Goal: Transaction & Acquisition: Purchase product/service

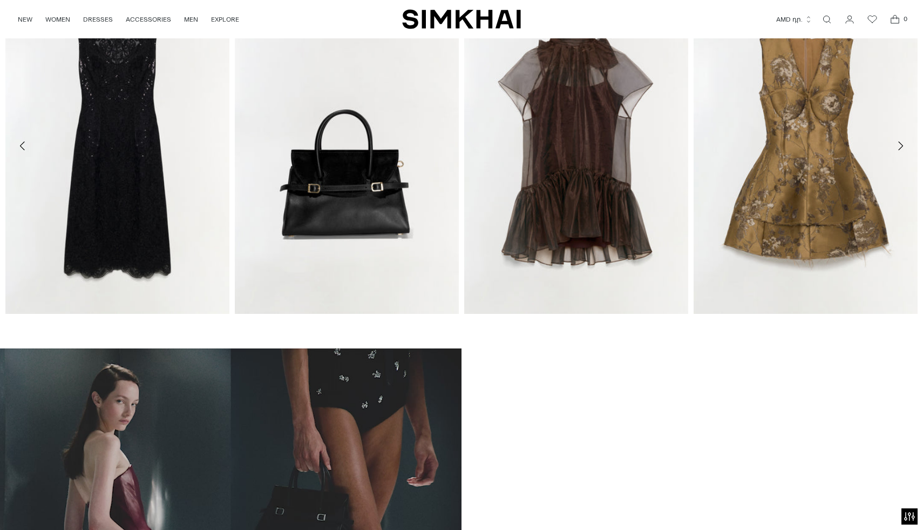
scroll to position [565, 0]
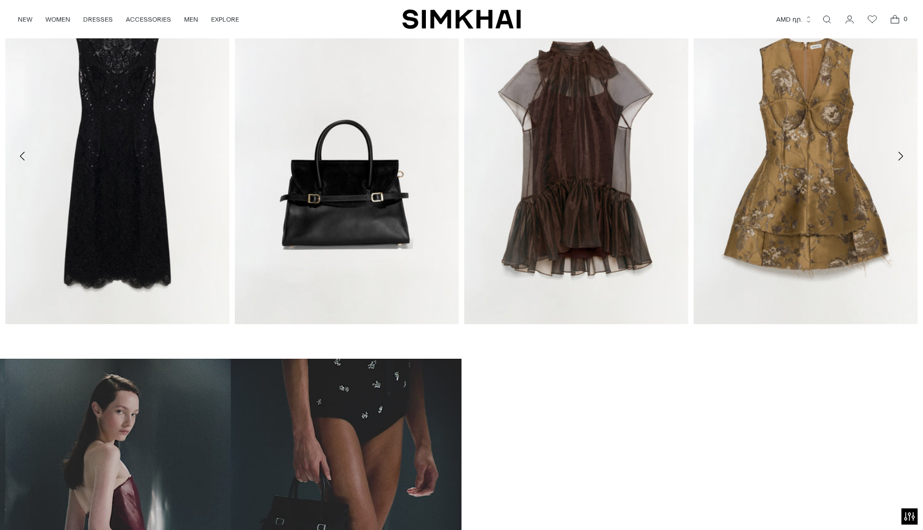
click at [782, 21] on button "AMD դր." at bounding box center [794, 20] width 36 height 24
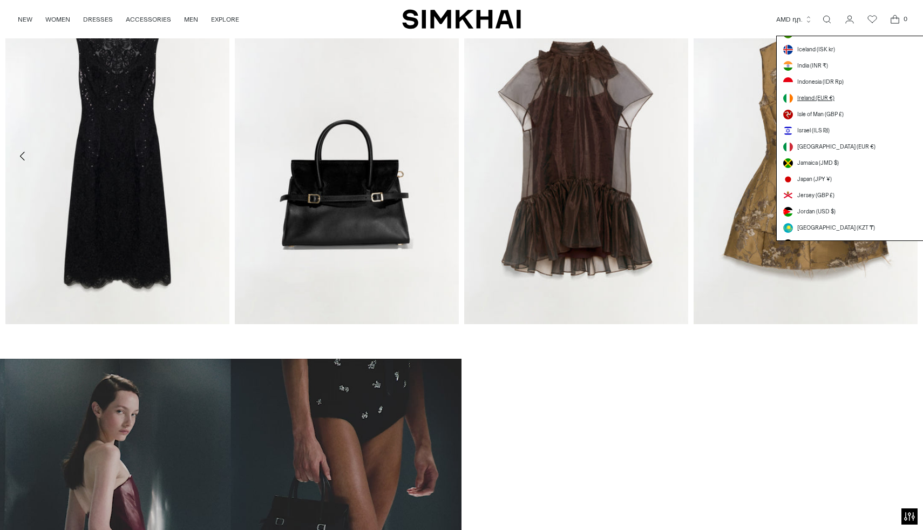
scroll to position [1367, 0]
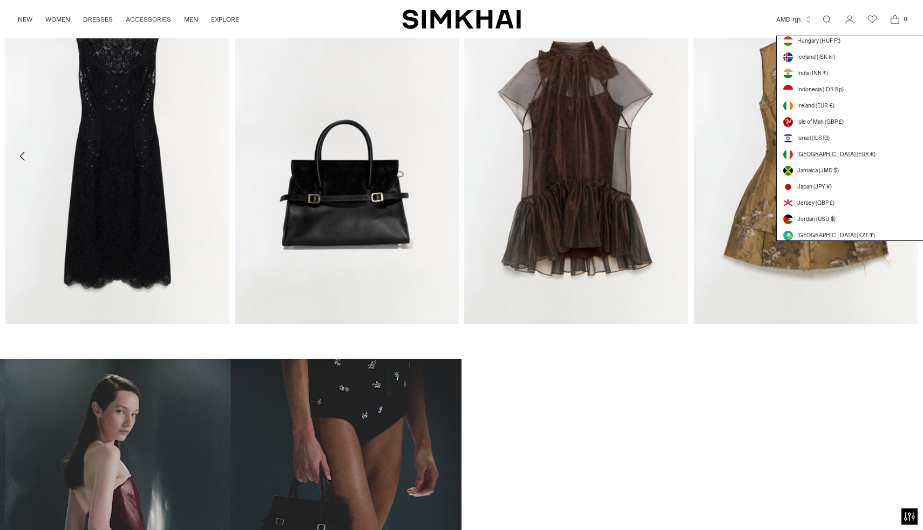
click at [806, 151] on span "[GEOGRAPHIC_DATA] (EUR €)" at bounding box center [837, 154] width 78 height 9
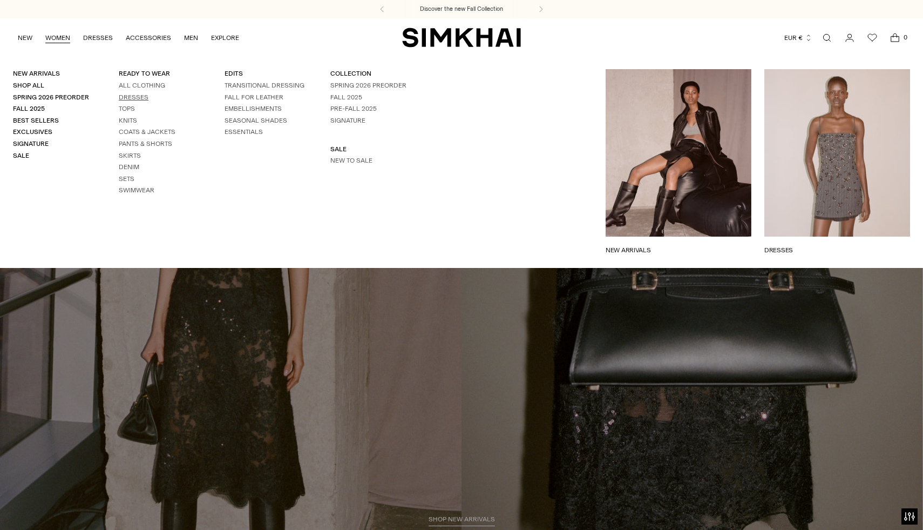
click at [133, 94] on link "Dresses" at bounding box center [134, 97] width 30 height 8
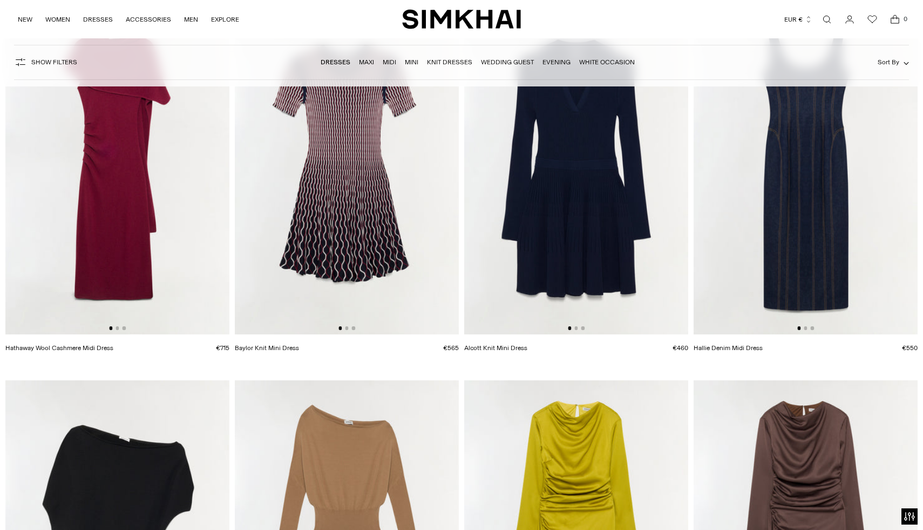
scroll to position [2948, 0]
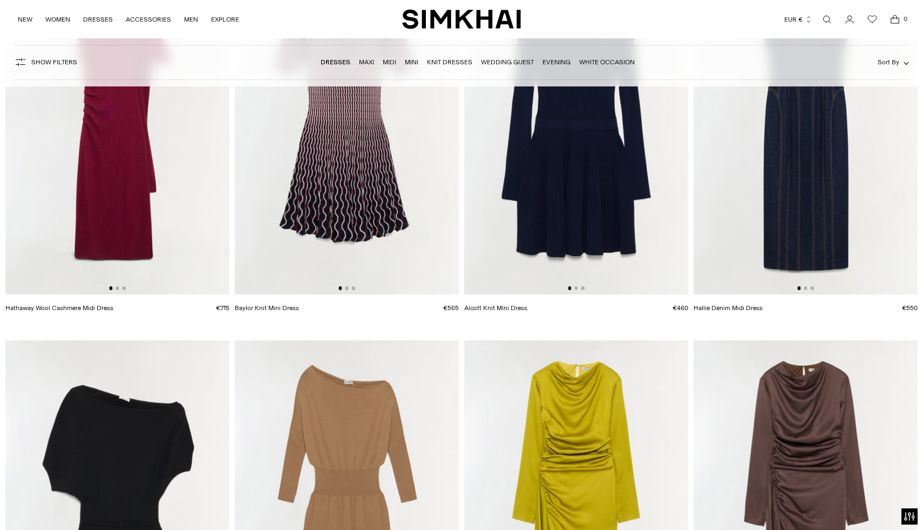
click at [119, 286] on img at bounding box center [117, 126] width 224 height 336
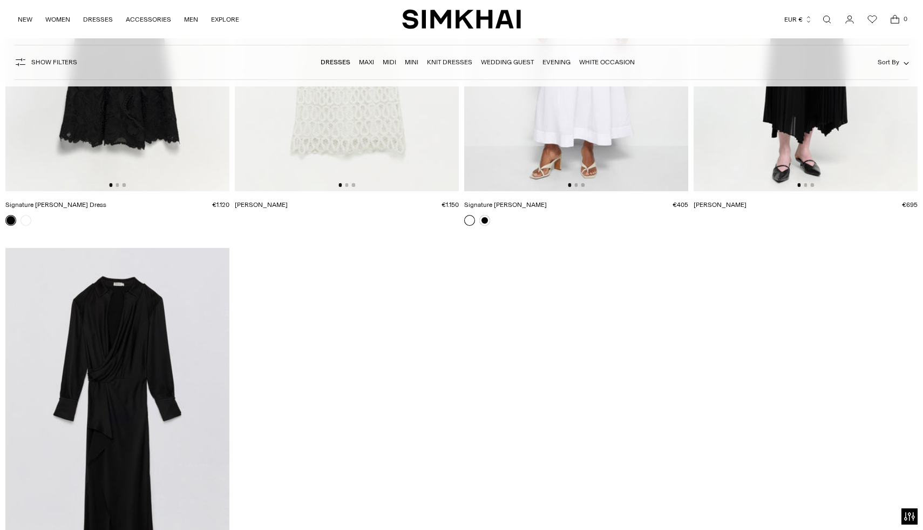
scroll to position [17114, 0]
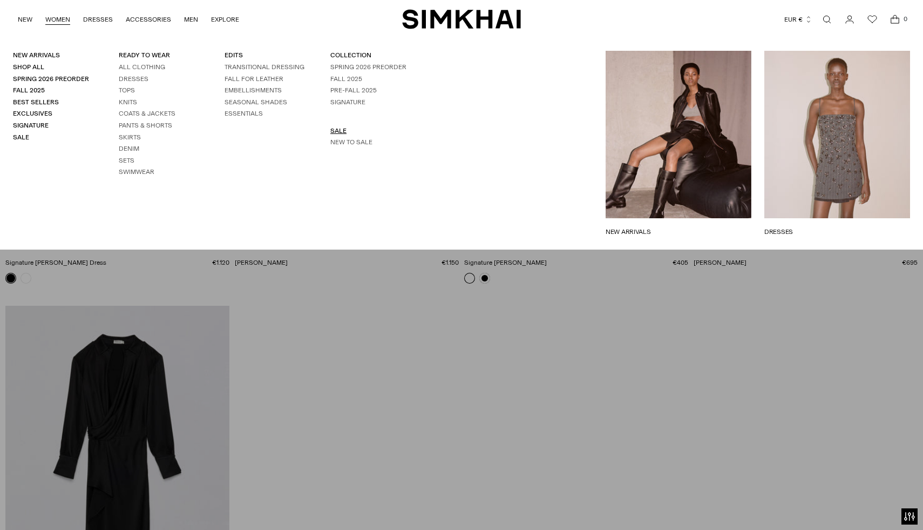
click at [339, 132] on link "SALE" at bounding box center [338, 131] width 16 height 8
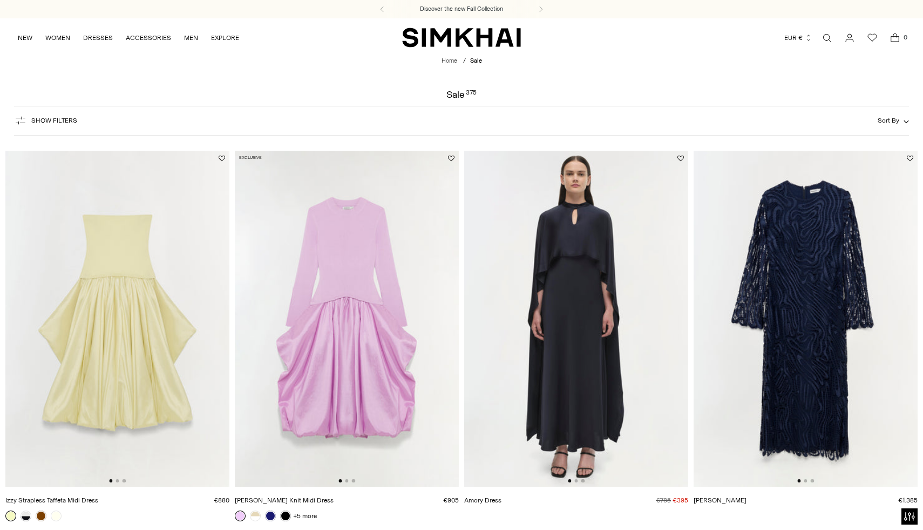
click at [55, 120] on span "Show Filters" at bounding box center [54, 121] width 46 height 8
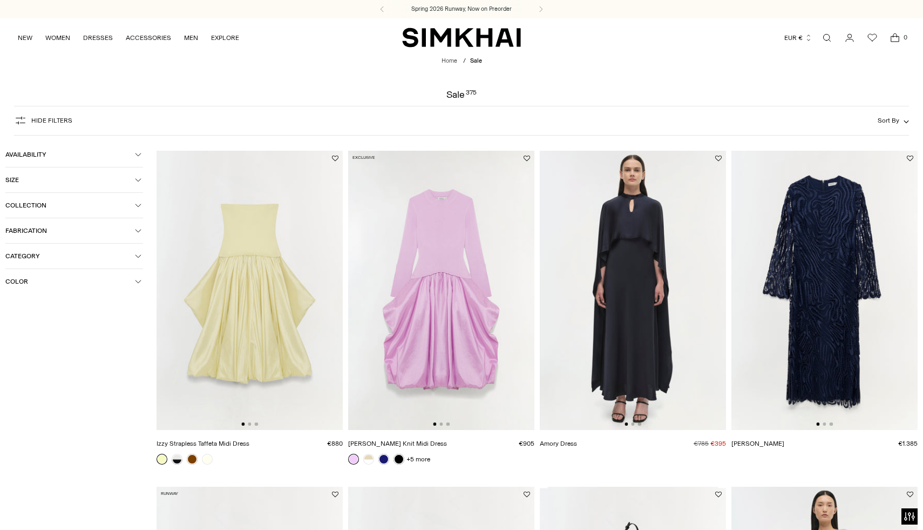
click at [41, 205] on span "Collection" at bounding box center [70, 205] width 130 height 8
click at [11, 259] on icon at bounding box center [9, 256] width 5 height 5
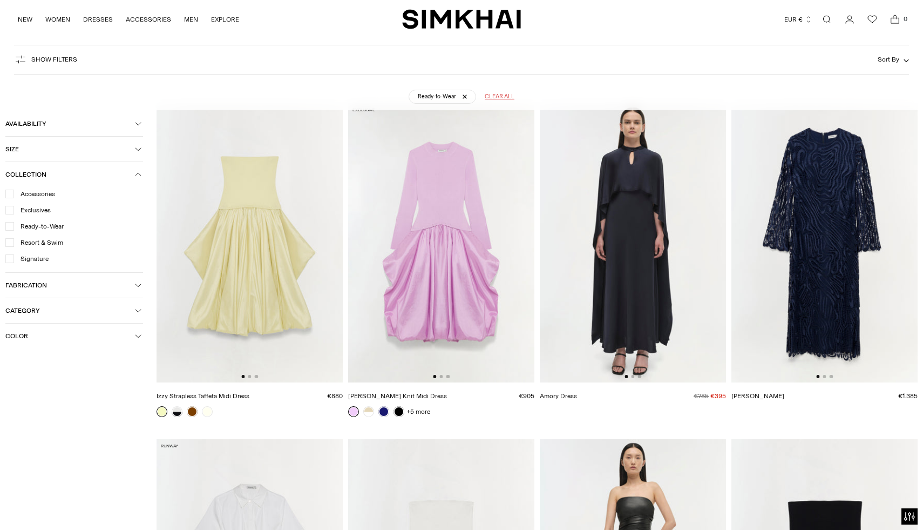
scroll to position [80, 0]
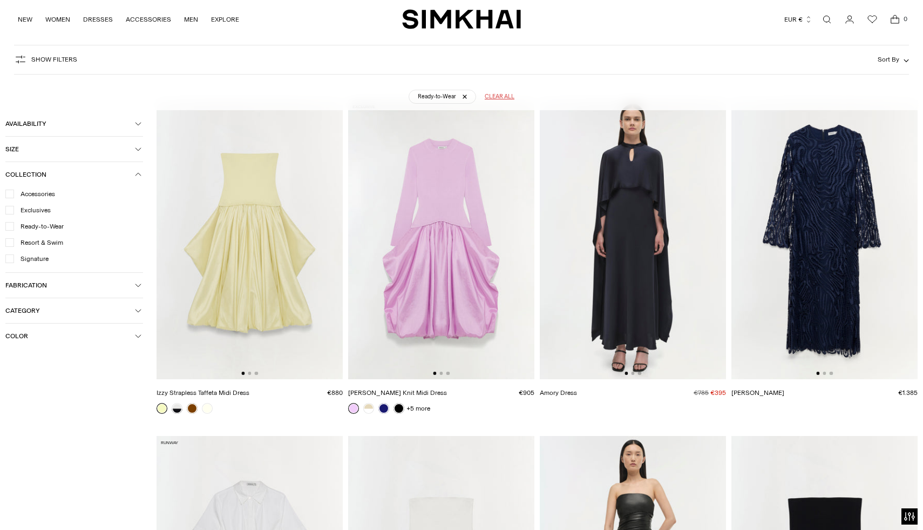
click at [38, 310] on span "Category" at bounding box center [70, 311] width 130 height 8
click at [10, 367] on div at bounding box center [9, 362] width 9 height 9
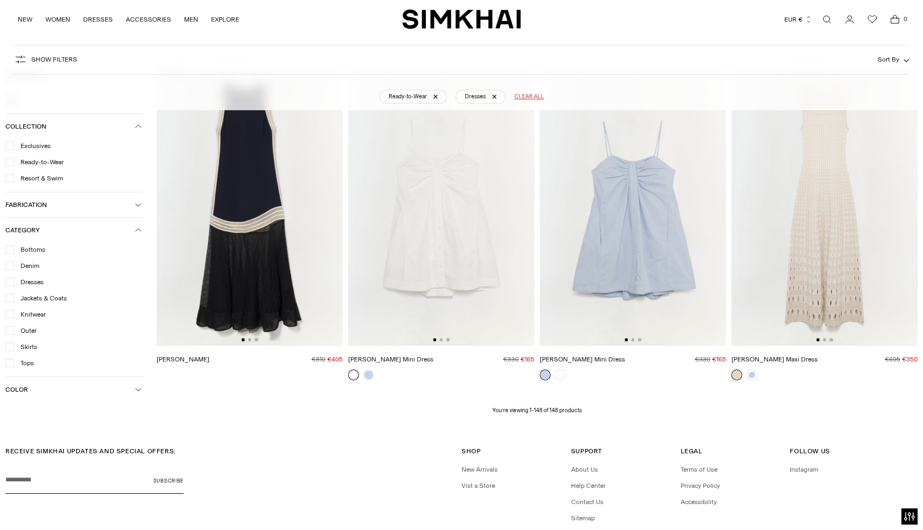
scroll to position [12132, 0]
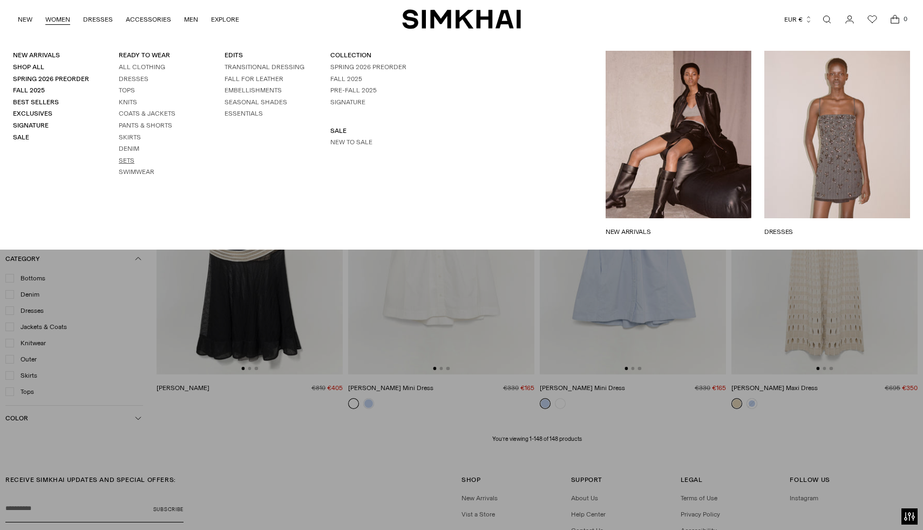
click at [126, 157] on link "Sets" at bounding box center [127, 161] width 16 height 8
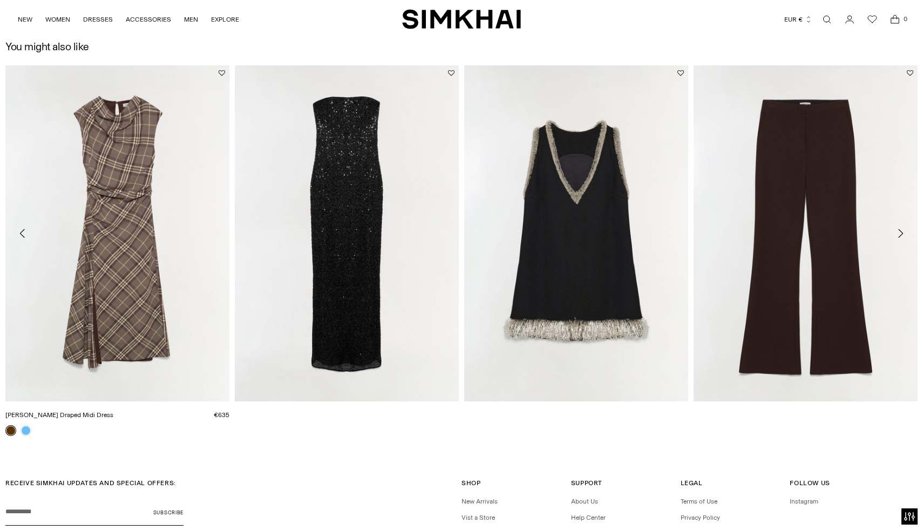
scroll to position [1823, 0]
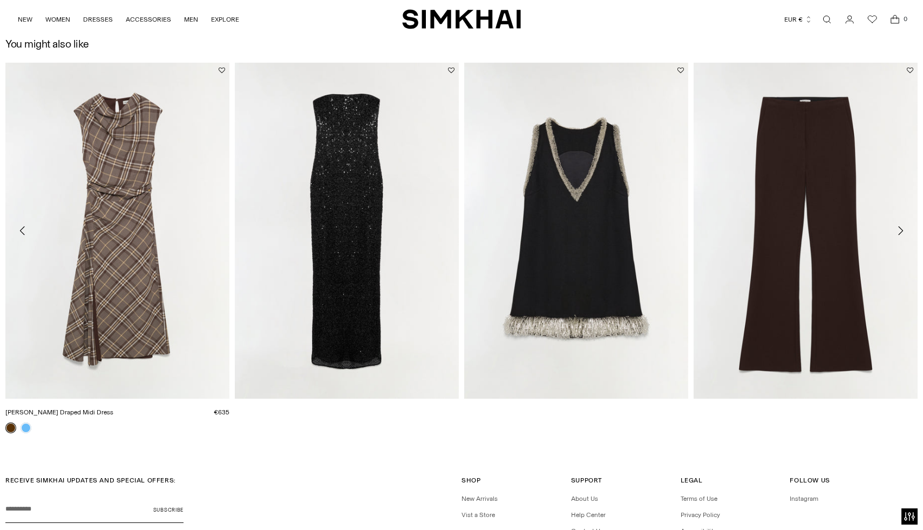
click at [113, 408] on link "[PERSON_NAME] Draped Midi Dress" at bounding box center [59, 412] width 108 height 8
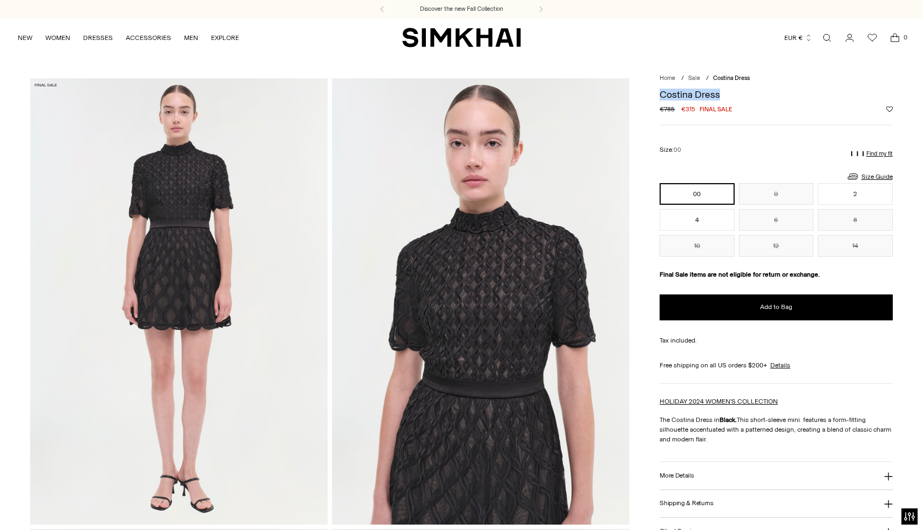
drag, startPoint x: 661, startPoint y: 93, endPoint x: 725, endPoint y: 92, distance: 63.7
click at [725, 92] on h1 "Costina Dress" at bounding box center [776, 95] width 233 height 10
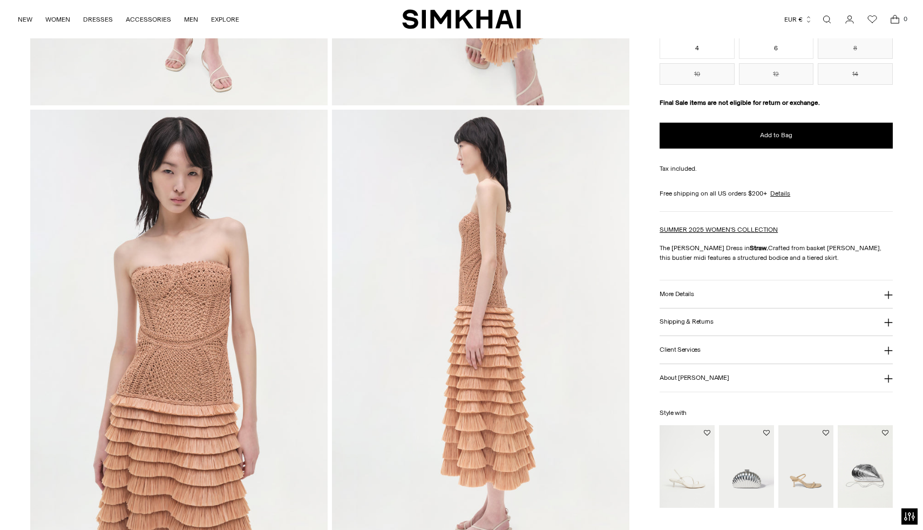
scroll to position [597, 0]
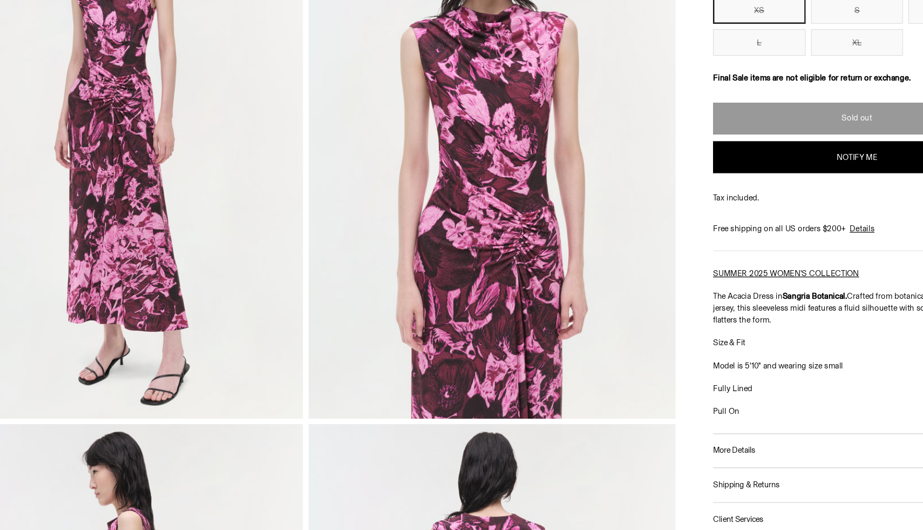
scroll to position [85, 0]
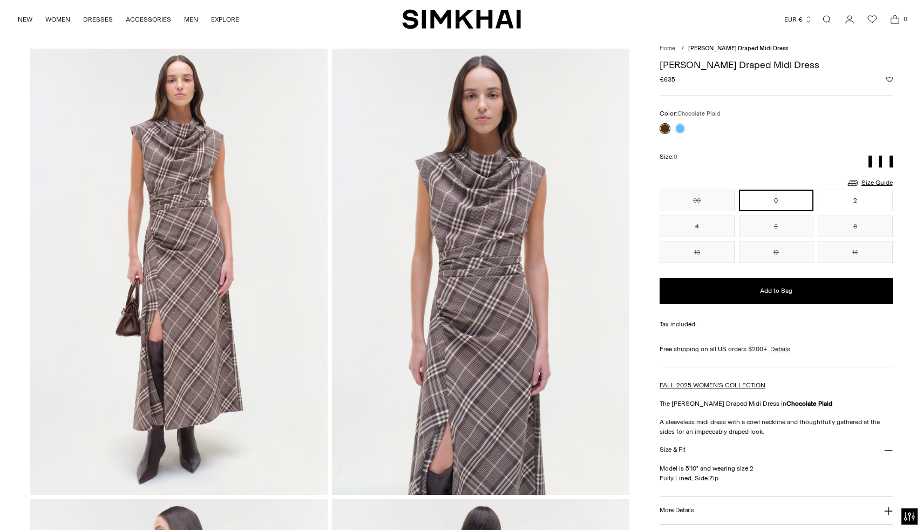
scroll to position [57, 0]
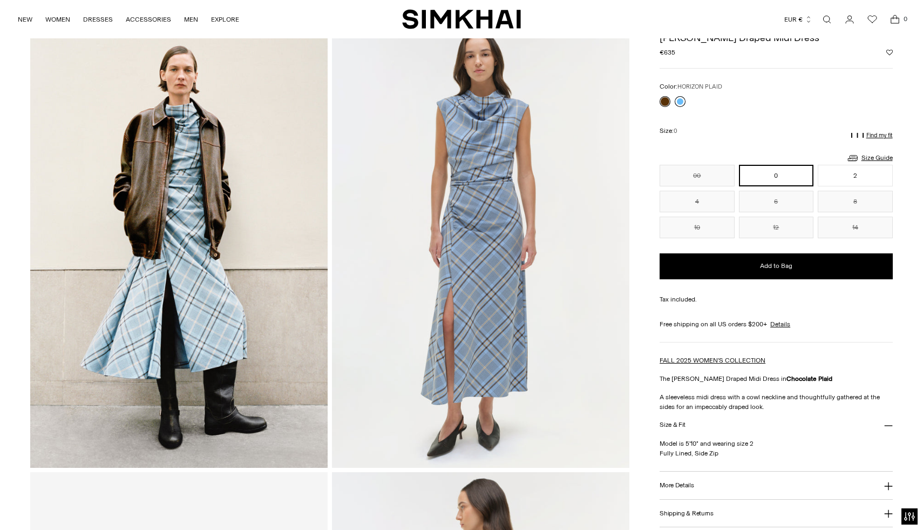
click at [677, 97] on link at bounding box center [680, 101] width 11 height 11
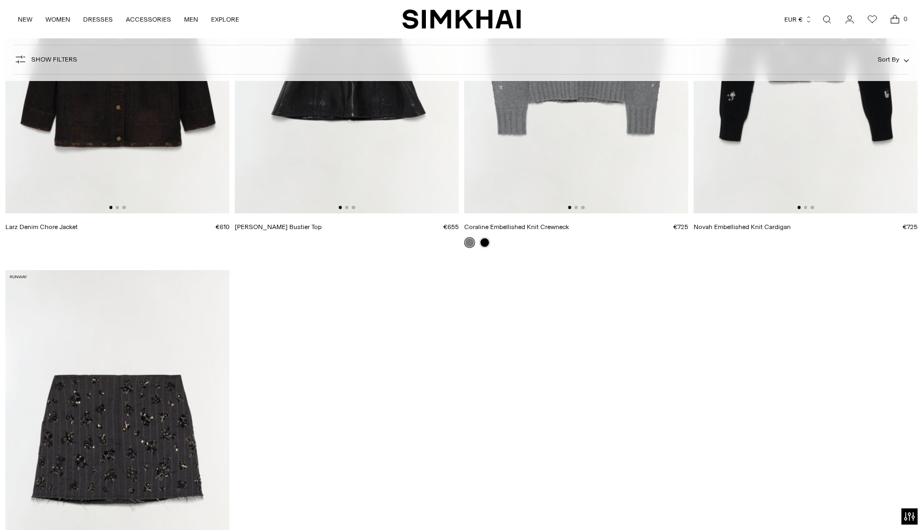
scroll to position [7894, 0]
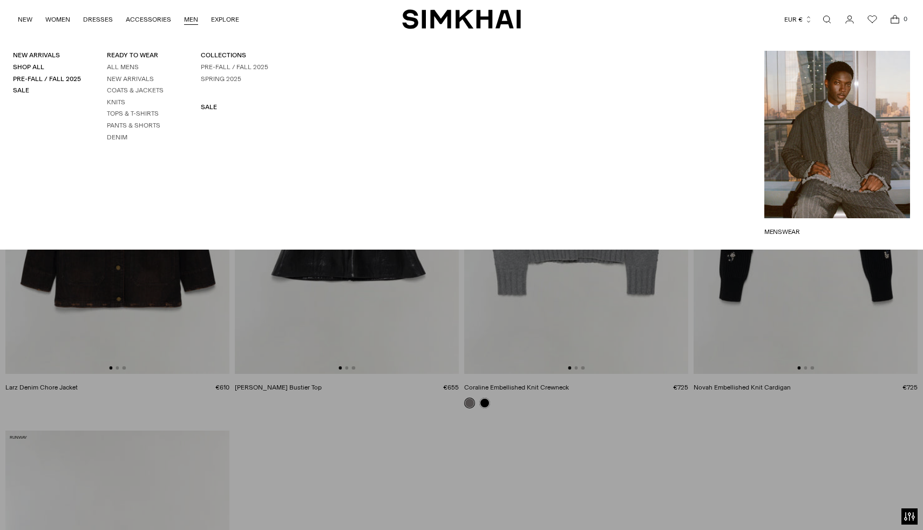
click at [190, 26] on link "MEN" at bounding box center [191, 20] width 14 height 24
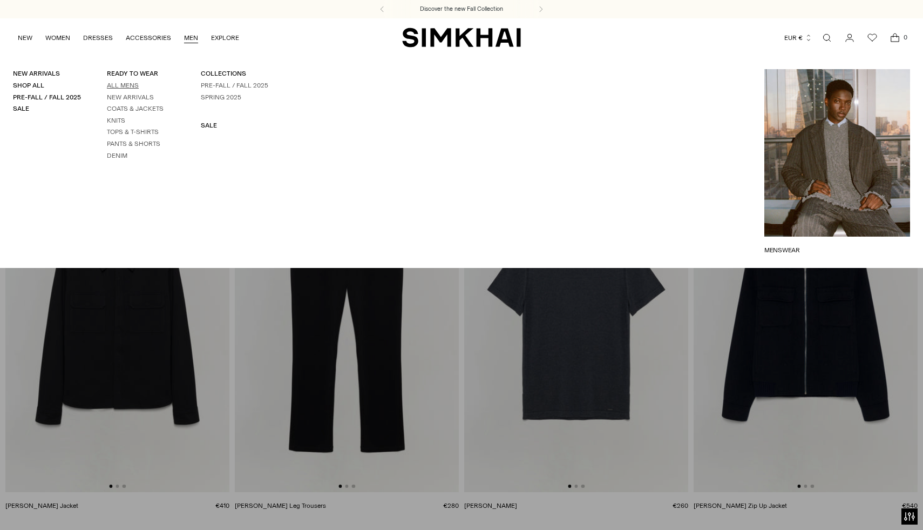
click at [125, 83] on link "All Mens" at bounding box center [123, 86] width 32 height 8
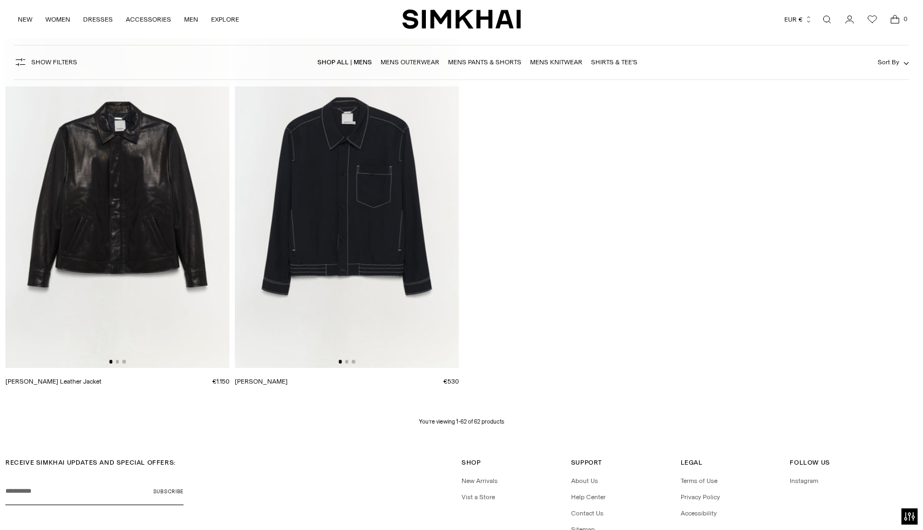
scroll to position [5851, 0]
